Goal: Task Accomplishment & Management: Complete application form

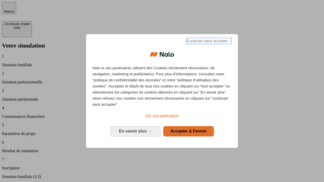
click at [208, 42] on span "Continuer sans accepter →" at bounding box center [208, 41] width 45 height 6
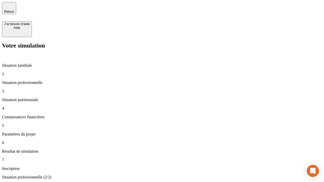
type input "70 000"
type input "1 000"
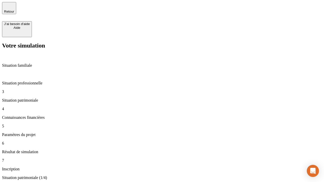
type input "800"
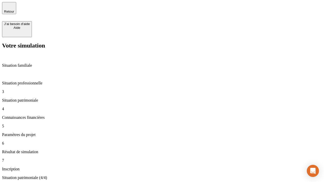
type input "6"
type input "400"
type input "3"
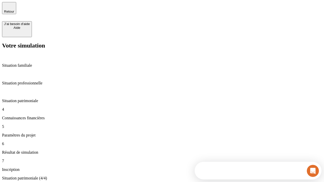
scroll to position [8, 0]
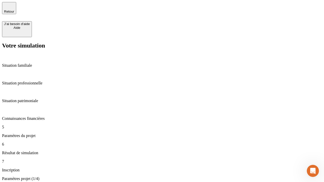
type input "35"
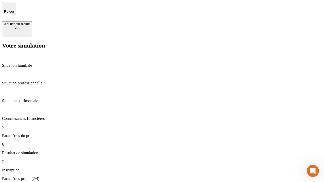
type input "500"
type input "640"
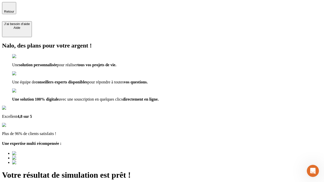
type input "[EMAIL_ADDRESS][DOMAIN_NAME]"
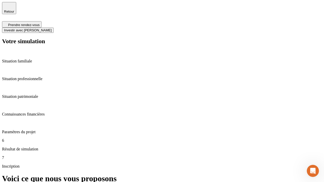
click at [52, 28] on span "Investir avec [PERSON_NAME]" at bounding box center [28, 30] width 48 height 4
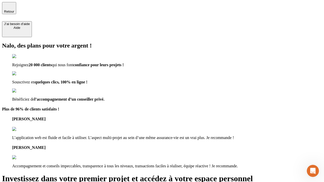
type input "[EMAIL_ADDRESS][DOMAIN_NAME]"
